Goal: Participate in discussion: Engage in conversation with other users on a specific topic

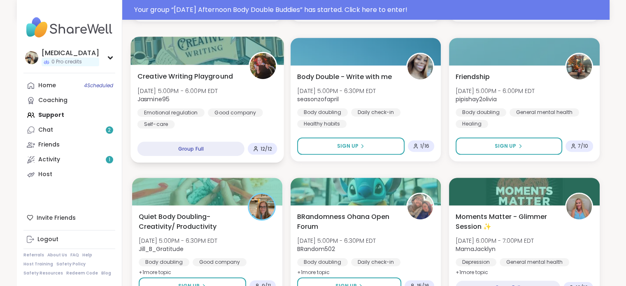
scroll to position [453, 0]
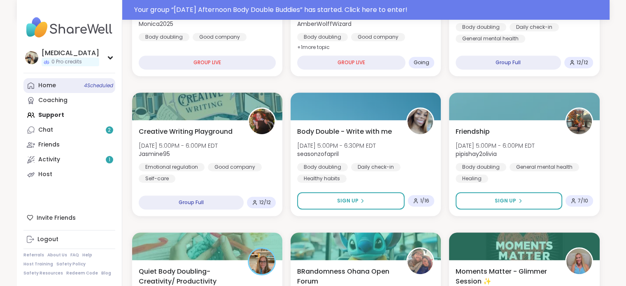
click at [70, 88] on link "Home 4 Scheduled" at bounding box center [69, 85] width 92 height 15
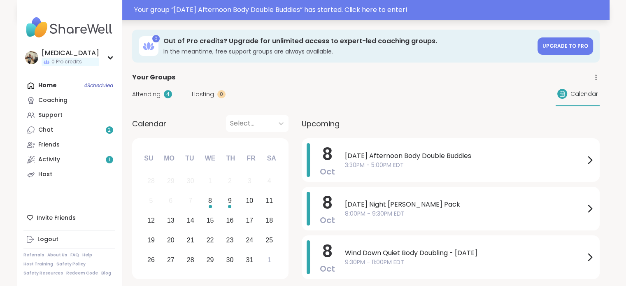
click at [304, 13] on div "Your group “ [DATE] Afternoon Body Double Buddies ” has started. Click here to …" at bounding box center [369, 10] width 470 height 10
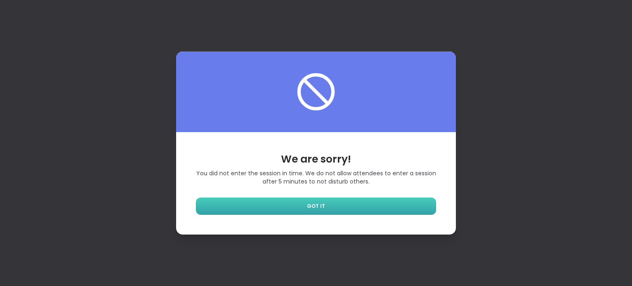
click at [342, 207] on link "GOT IT" at bounding box center [316, 205] width 240 height 17
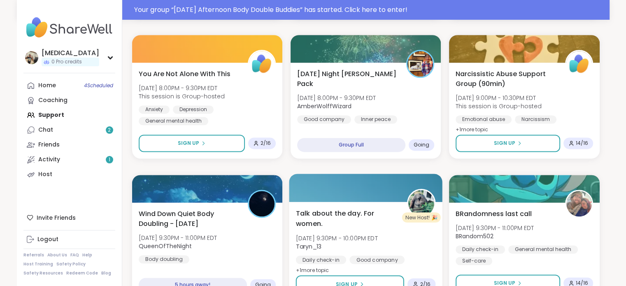
scroll to position [1111, 0]
